Goal: Task Accomplishment & Management: Complete application form

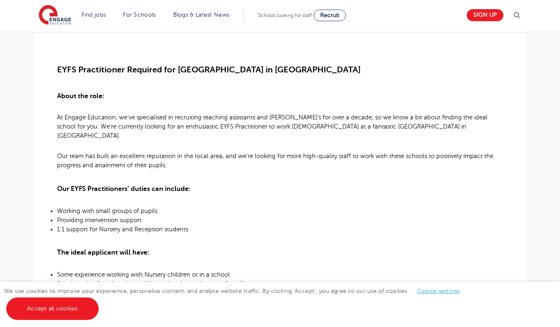
scroll to position [234, 0]
click at [365, 205] on li "Working with small groups of pupils" at bounding box center [280, 209] width 446 height 9
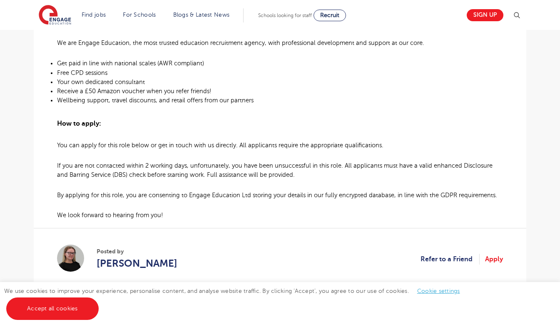
scroll to position [633, 0]
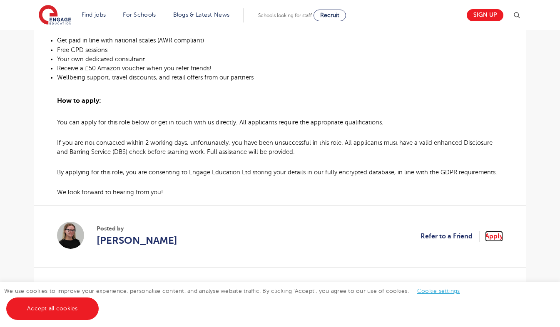
click at [490, 231] on link "Apply" at bounding box center [494, 236] width 18 height 11
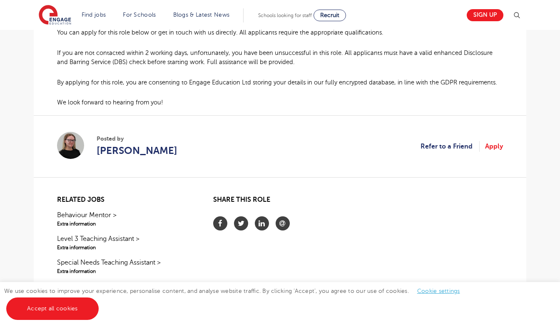
scroll to position [708, 0]
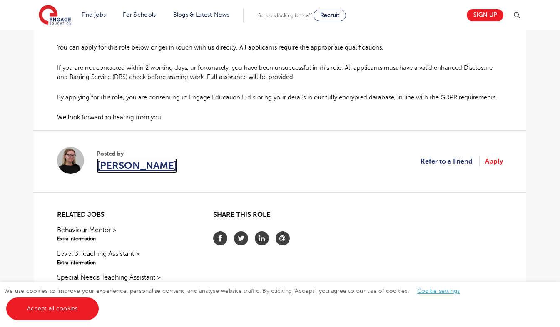
click at [159, 158] on span "[PERSON_NAME]" at bounding box center [137, 165] width 81 height 15
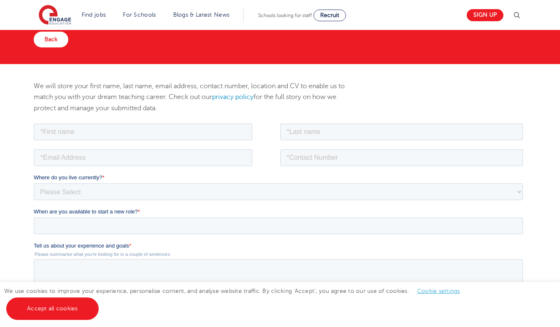
scroll to position [60, 0]
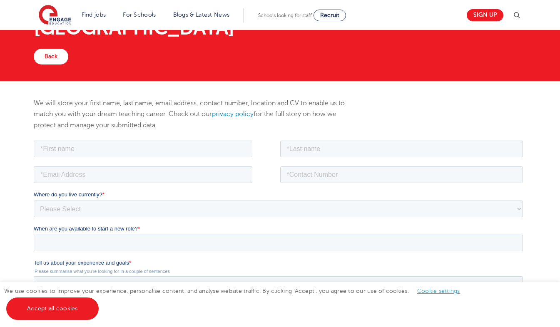
click at [136, 157] on fieldset at bounding box center [280, 152] width 492 height 26
click at [121, 144] on input "text" at bounding box center [143, 148] width 218 height 17
type input "Azma"
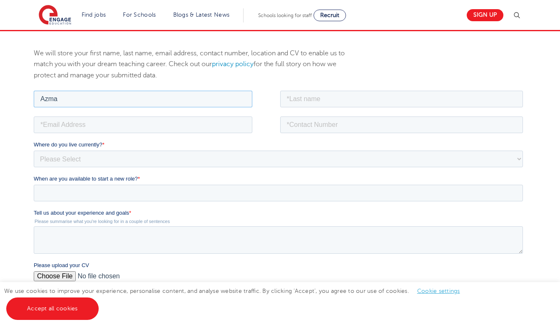
scroll to position [0, 0]
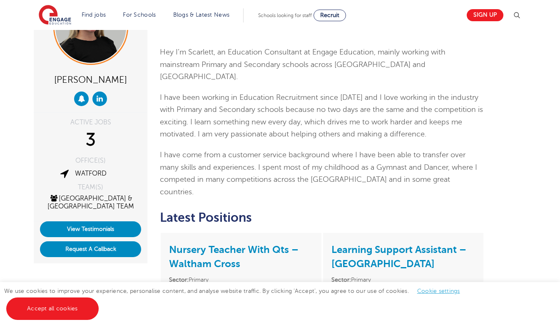
scroll to position [56, 0]
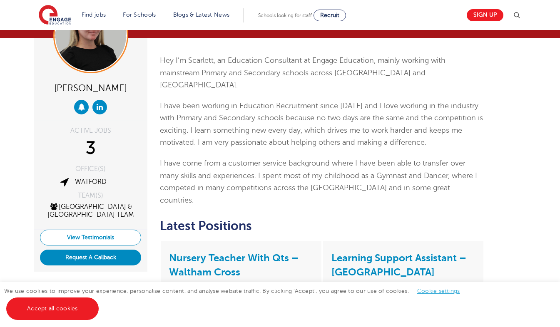
click at [99, 238] on link "View Testimonials" at bounding box center [90, 238] width 101 height 16
